Goal: Navigation & Orientation: Find specific page/section

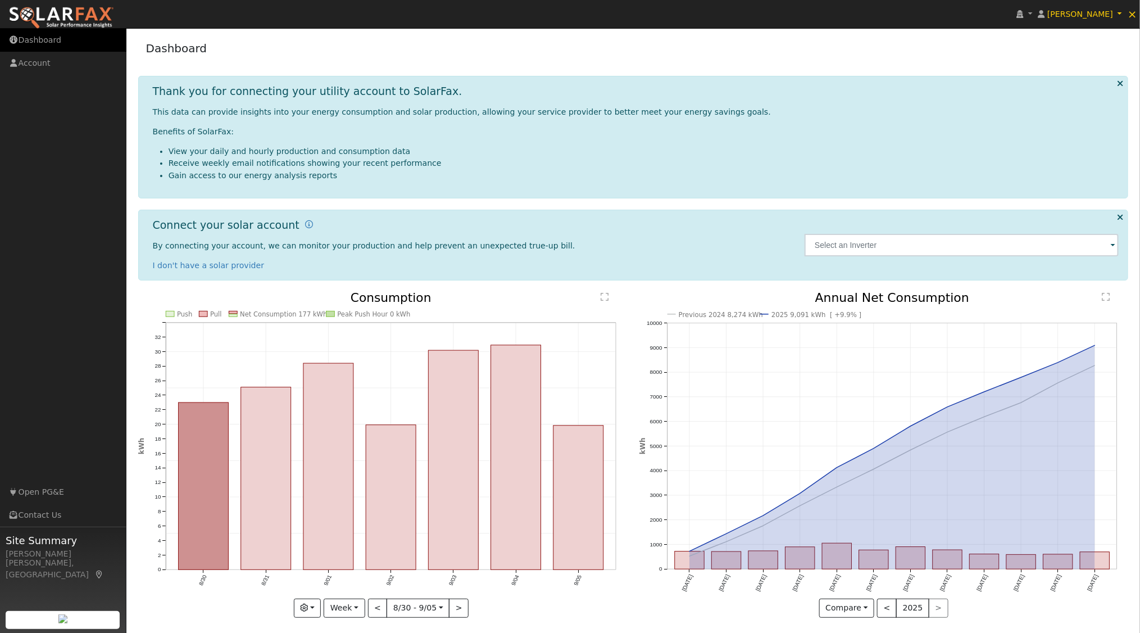
click at [57, 38] on link "Dashboard" at bounding box center [63, 40] width 126 height 23
click at [1024, 13] on icon at bounding box center [1020, 14] width 7 height 8
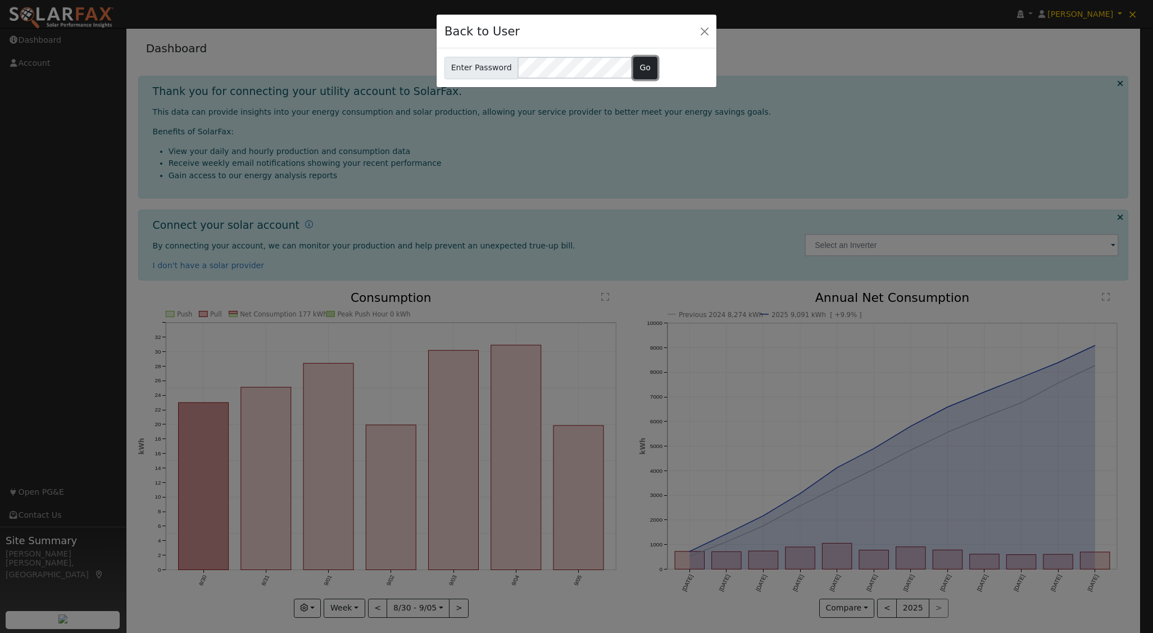
click at [639, 68] on button "Go" at bounding box center [645, 68] width 24 height 22
